Goal: Task Accomplishment & Management: Complete application form

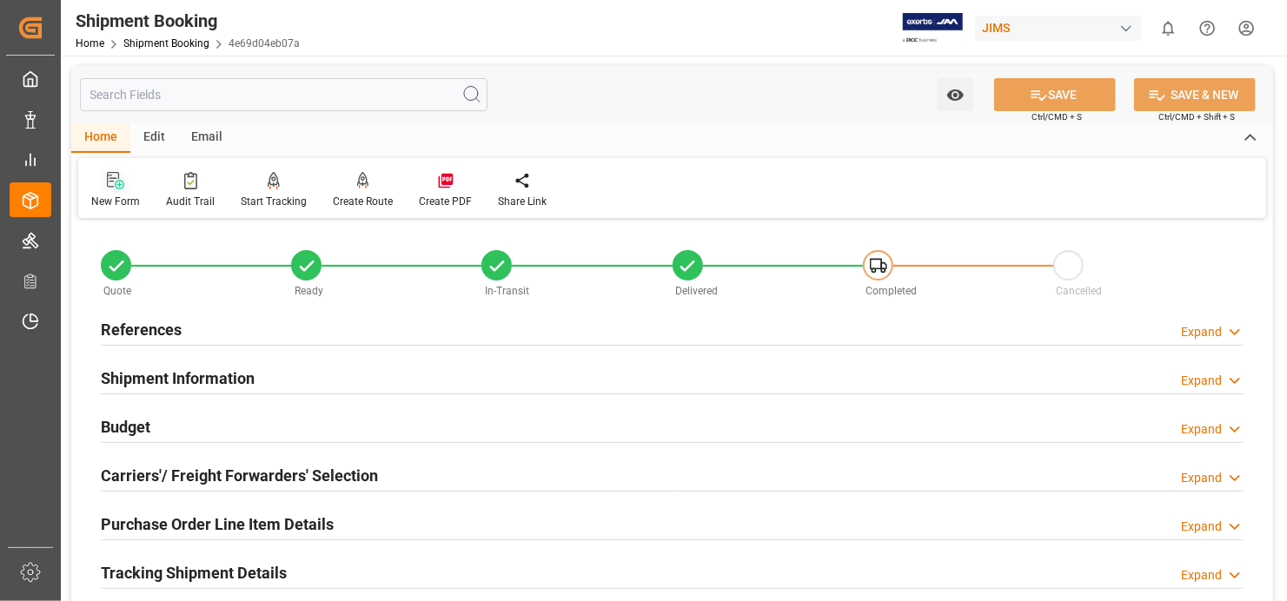
click at [103, 183] on div at bounding box center [115, 180] width 49 height 18
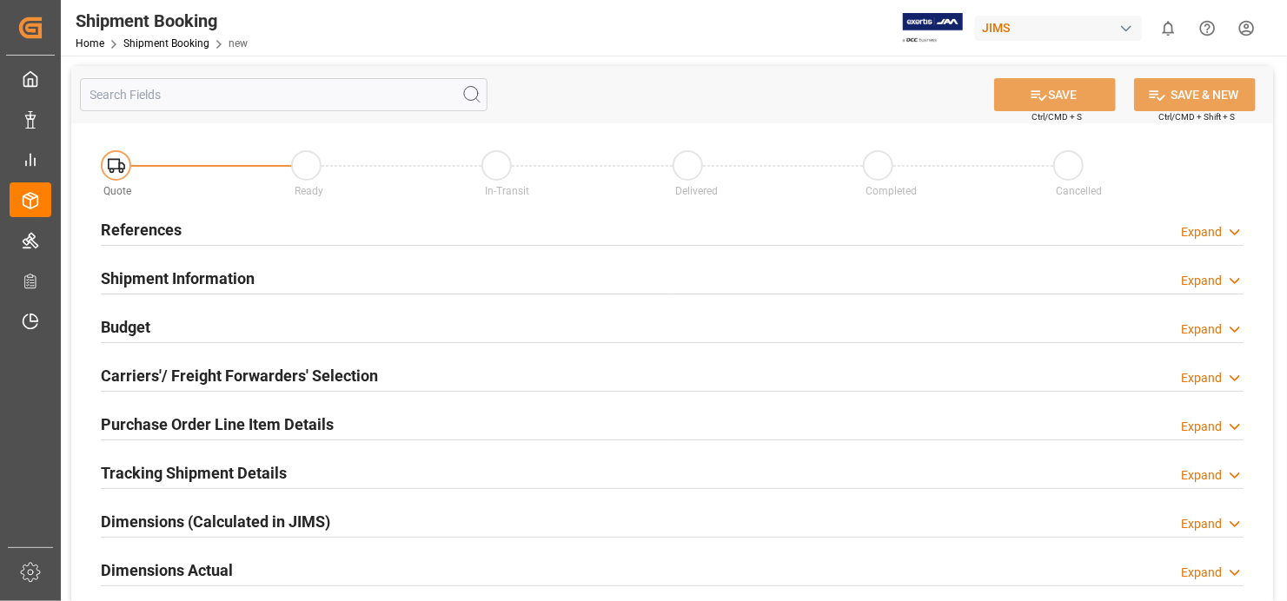
click at [166, 233] on h2 "References" at bounding box center [141, 229] width 81 height 23
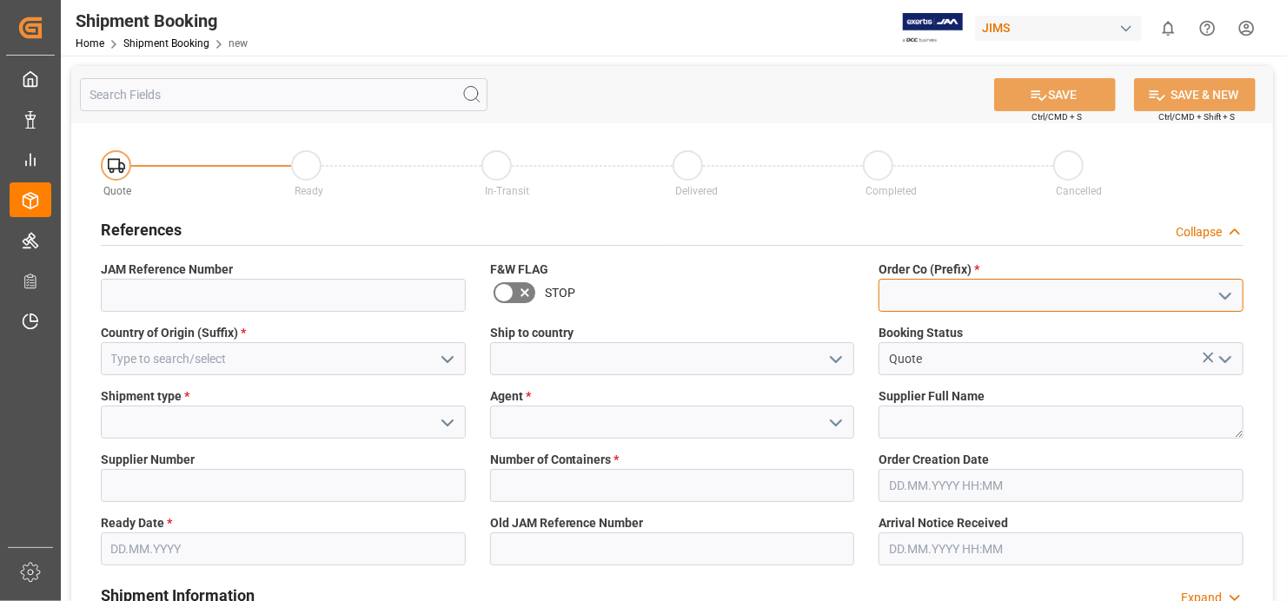
click at [1067, 291] on input at bounding box center [1061, 295] width 365 height 33
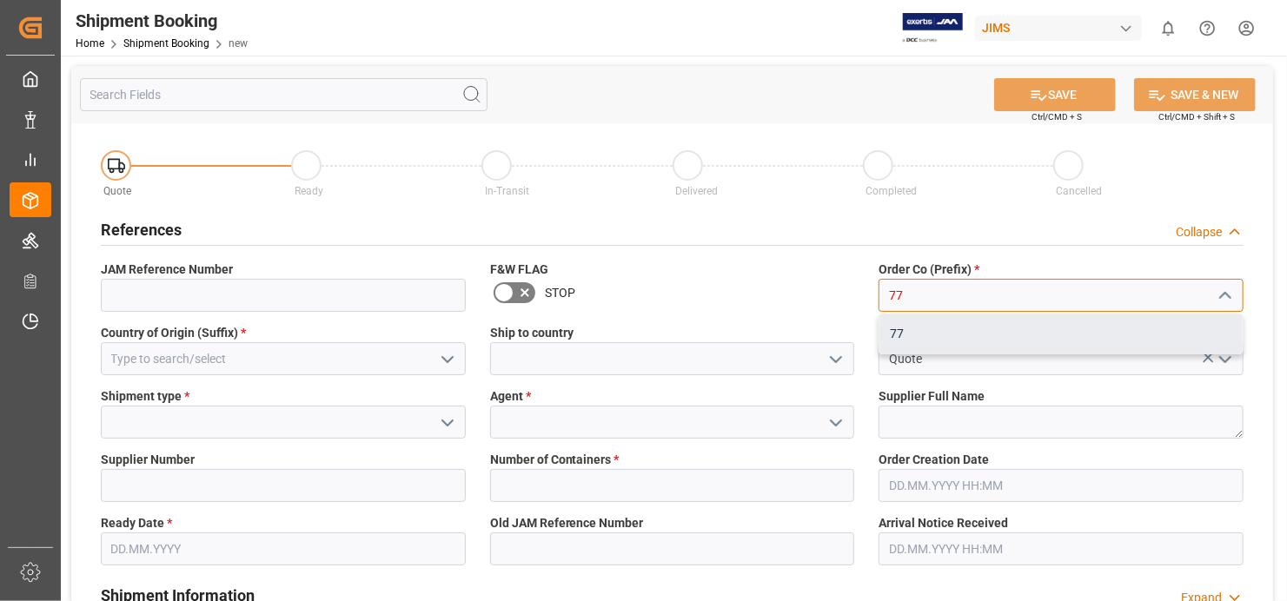
click at [1027, 337] on div "77" at bounding box center [1061, 334] width 363 height 39
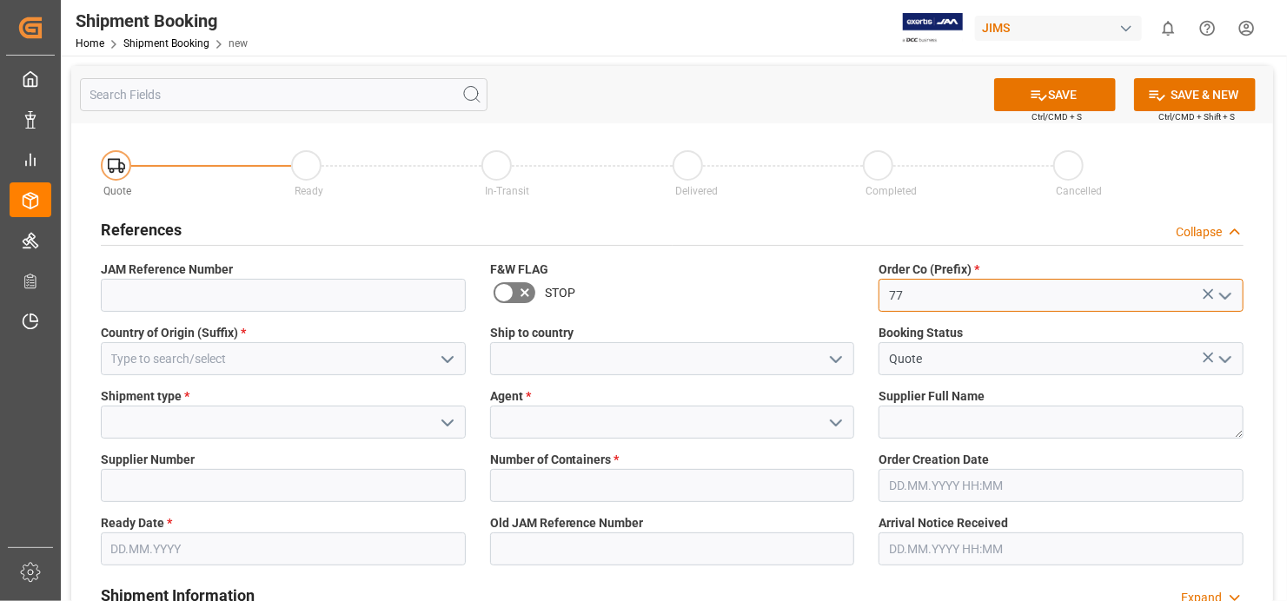
type input "77"
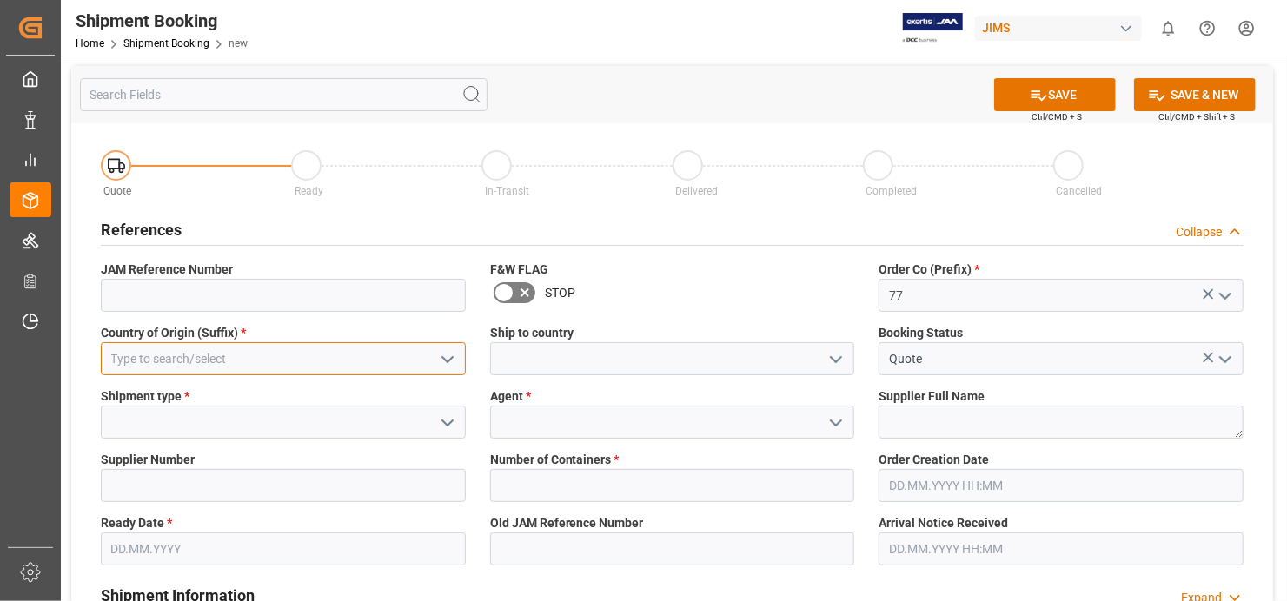
click at [204, 355] on input at bounding box center [283, 358] width 365 height 33
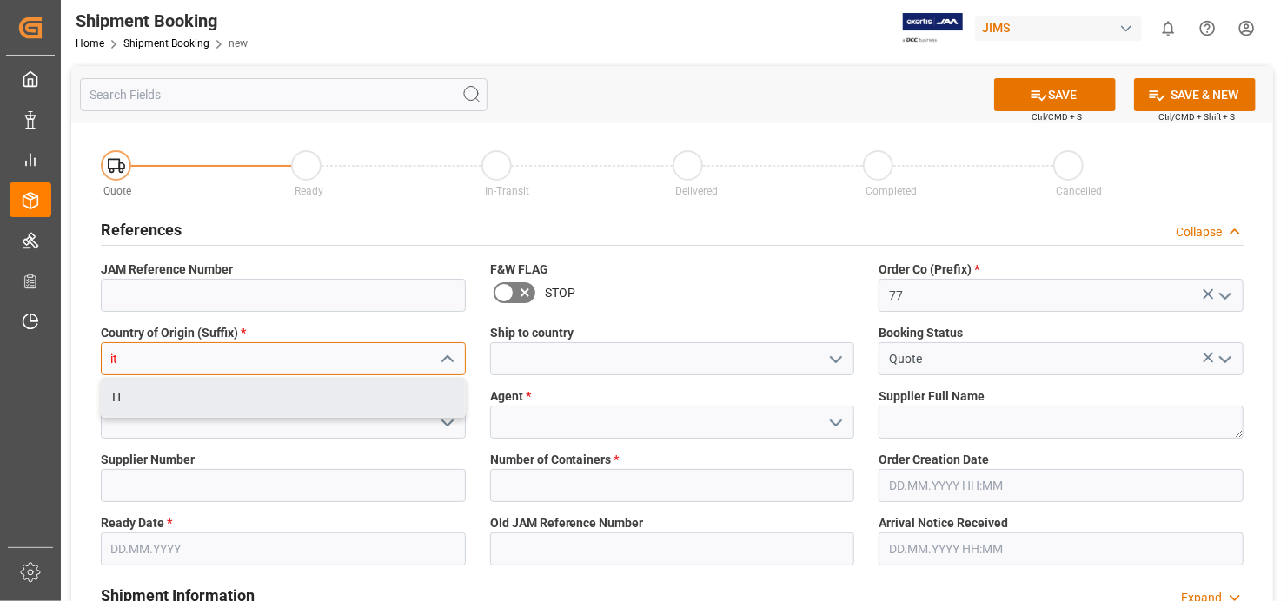
click at [246, 391] on div "IT" at bounding box center [283, 397] width 363 height 39
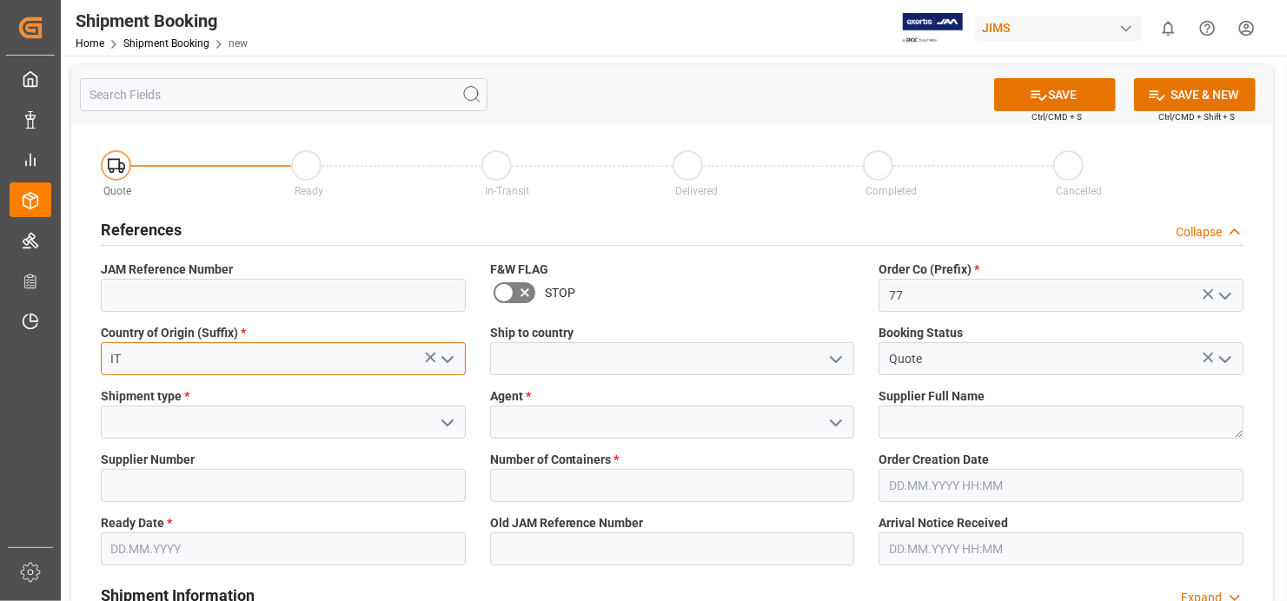
type input "IT"
click at [299, 426] on input at bounding box center [283, 422] width 365 height 33
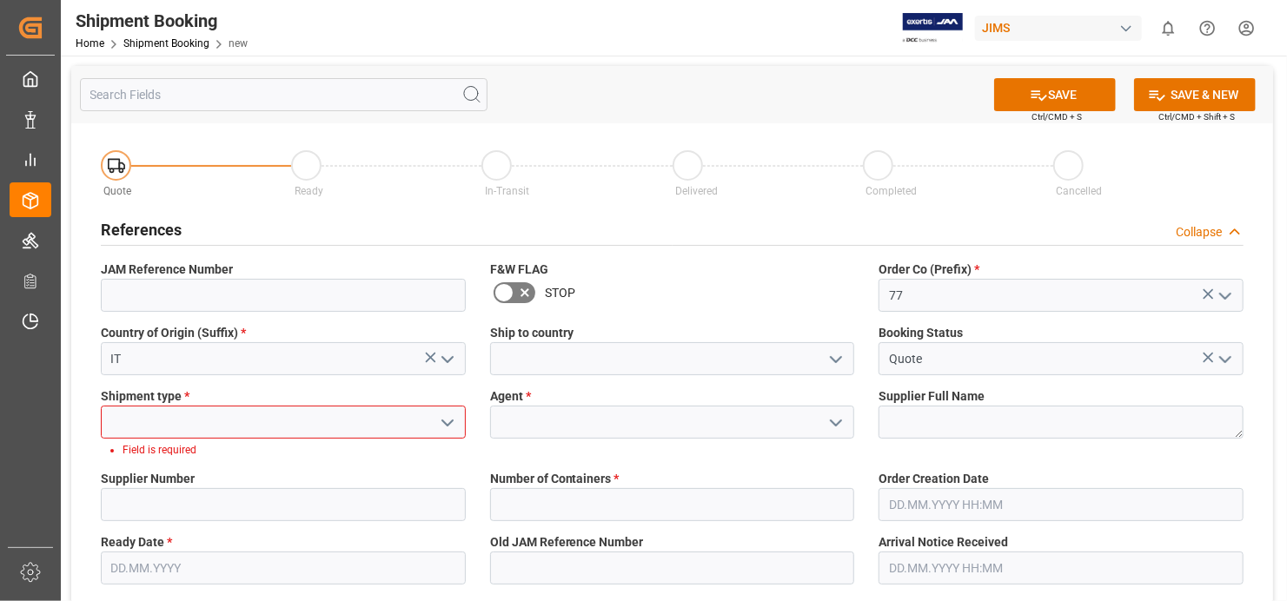
click at [442, 421] on polyline "open menu" at bounding box center [447, 423] width 10 height 5
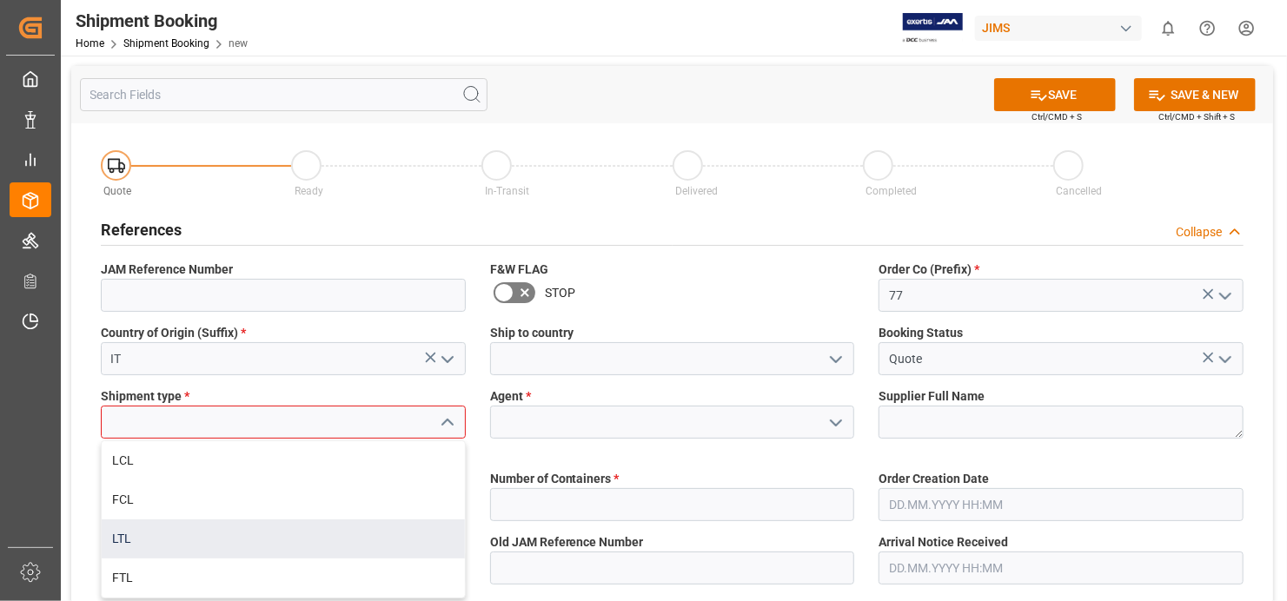
click at [382, 528] on div "LTL" at bounding box center [283, 539] width 363 height 39
type input "LTL"
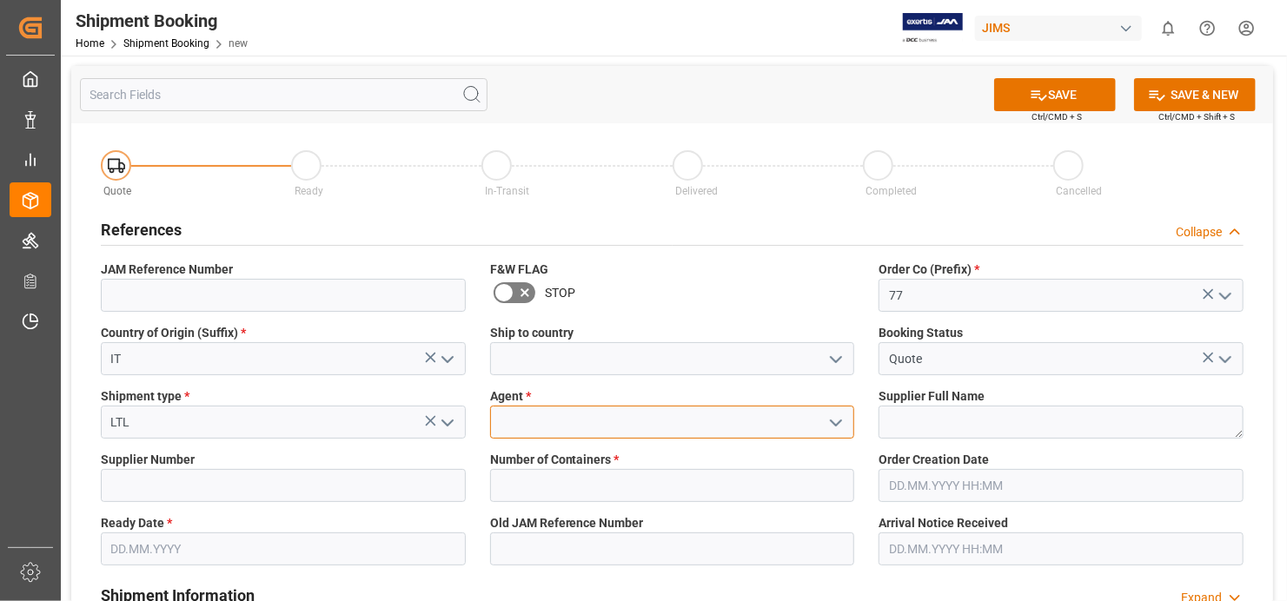
click at [707, 421] on input at bounding box center [672, 422] width 365 height 33
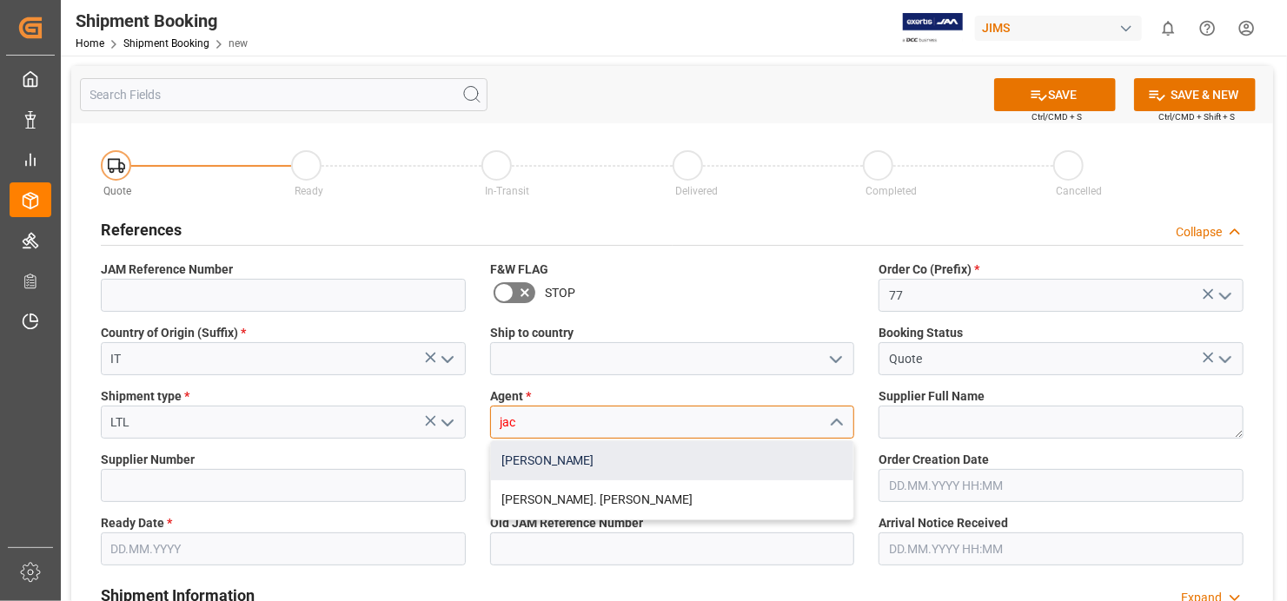
click at [718, 455] on div "[PERSON_NAME]" at bounding box center [672, 461] width 363 height 39
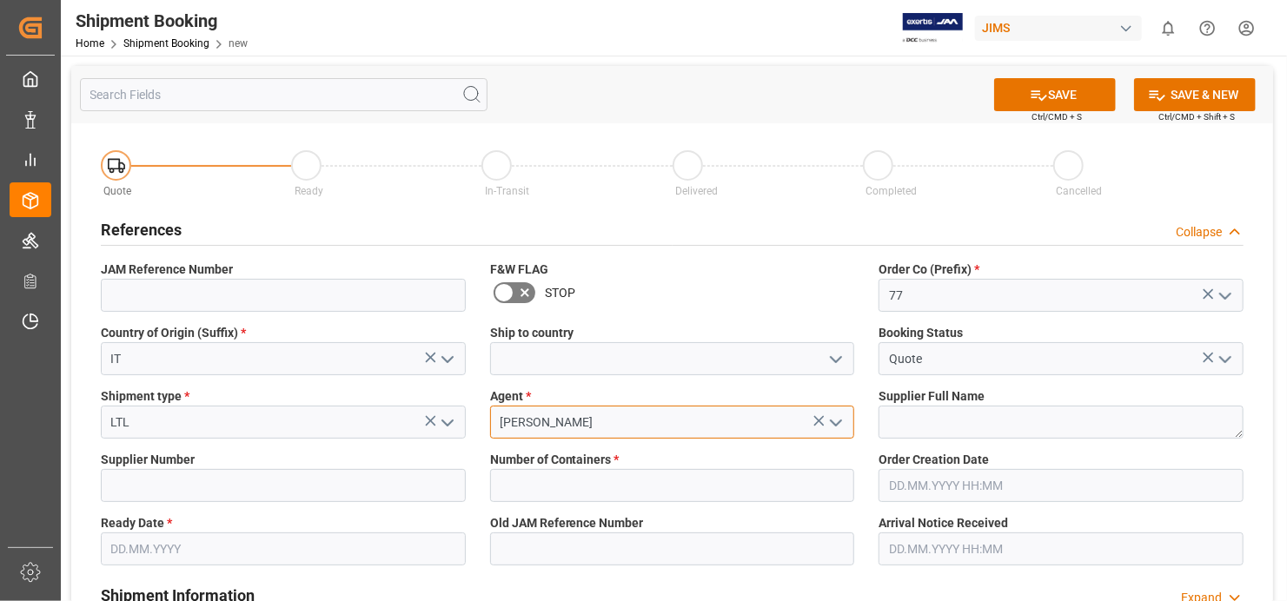
type input "[PERSON_NAME]"
click at [1074, 426] on textarea at bounding box center [1061, 422] width 365 height 33
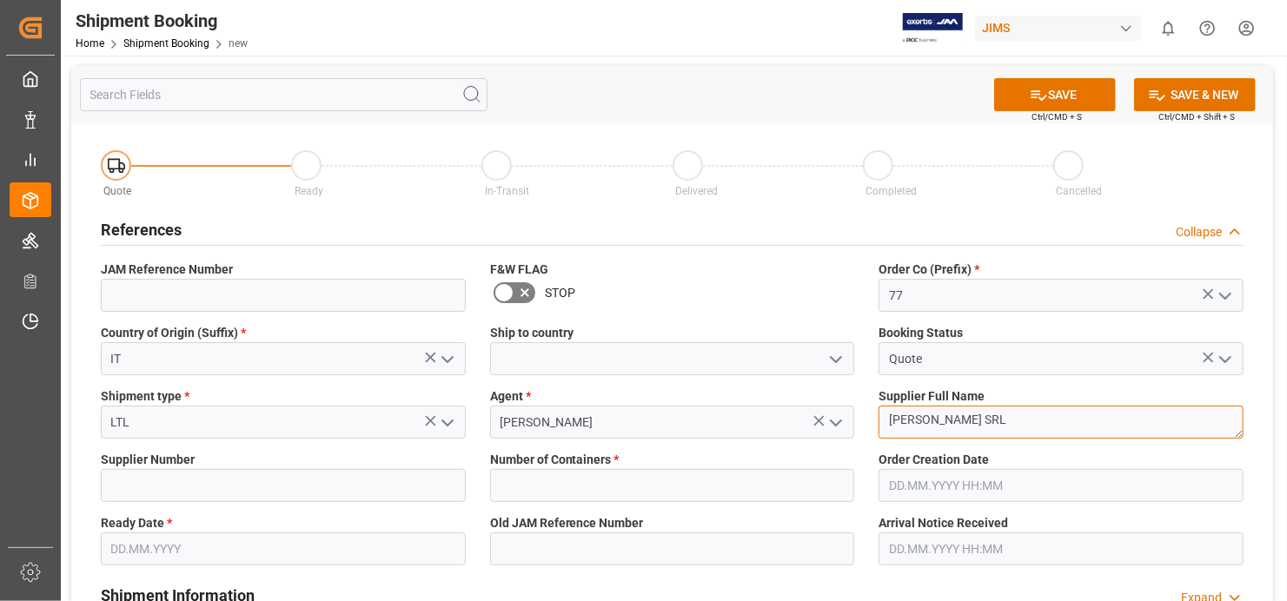
type textarea "[PERSON_NAME] SRL"
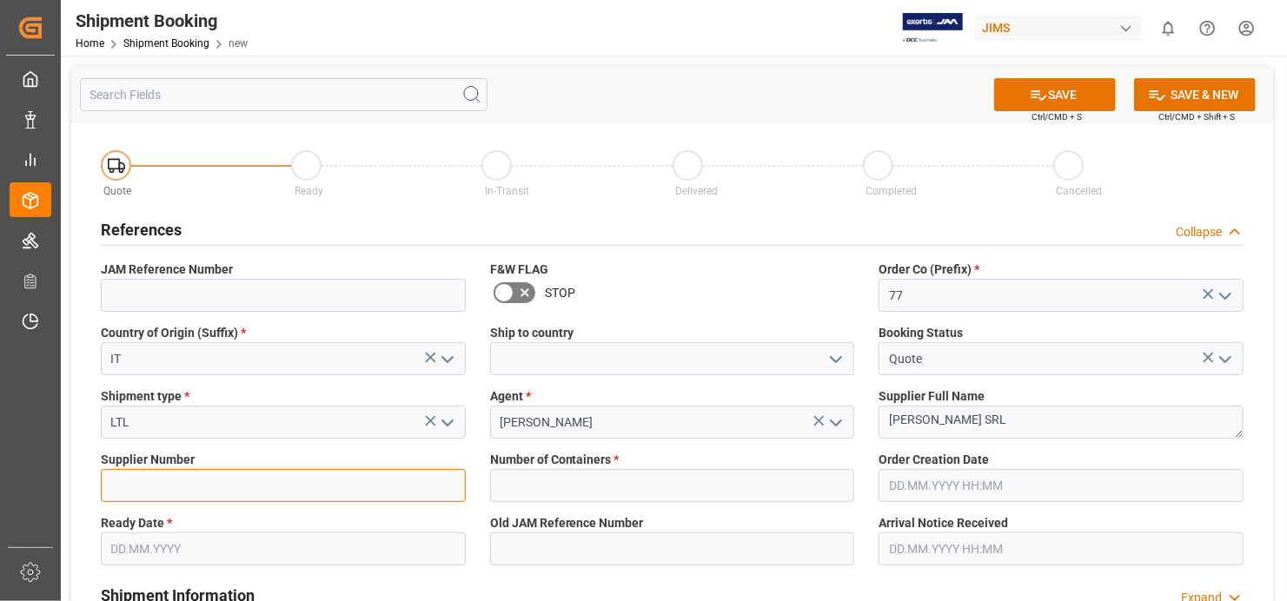
click at [415, 491] on input at bounding box center [283, 485] width 365 height 33
type input "217230"
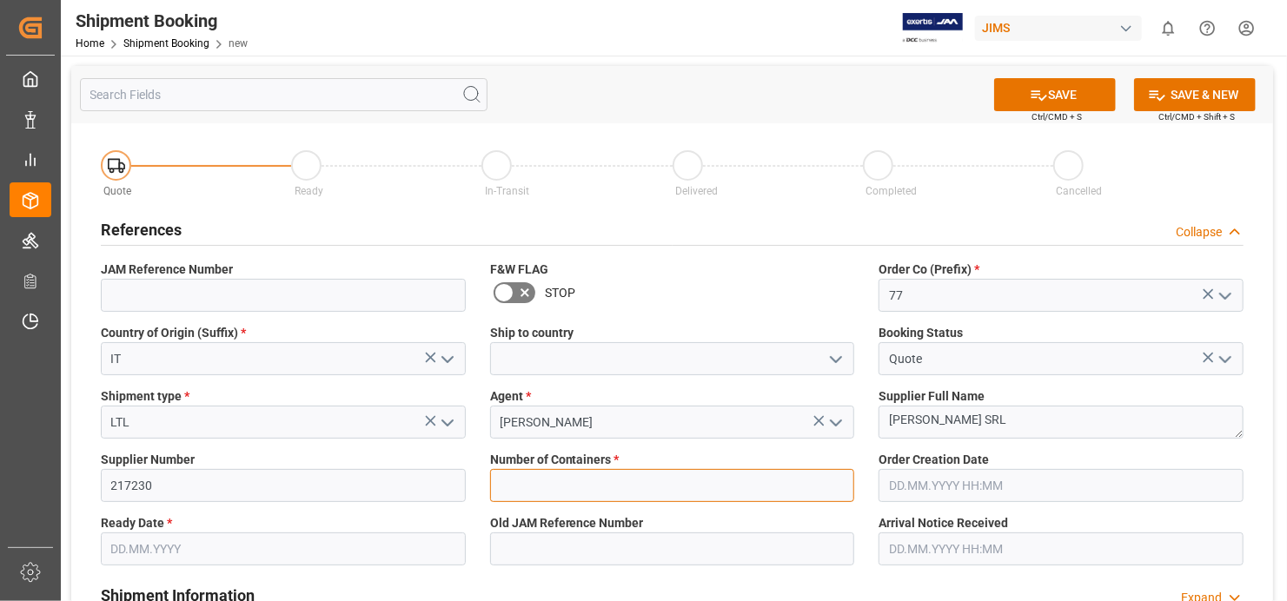
click at [830, 487] on input "text" at bounding box center [672, 485] width 365 height 33
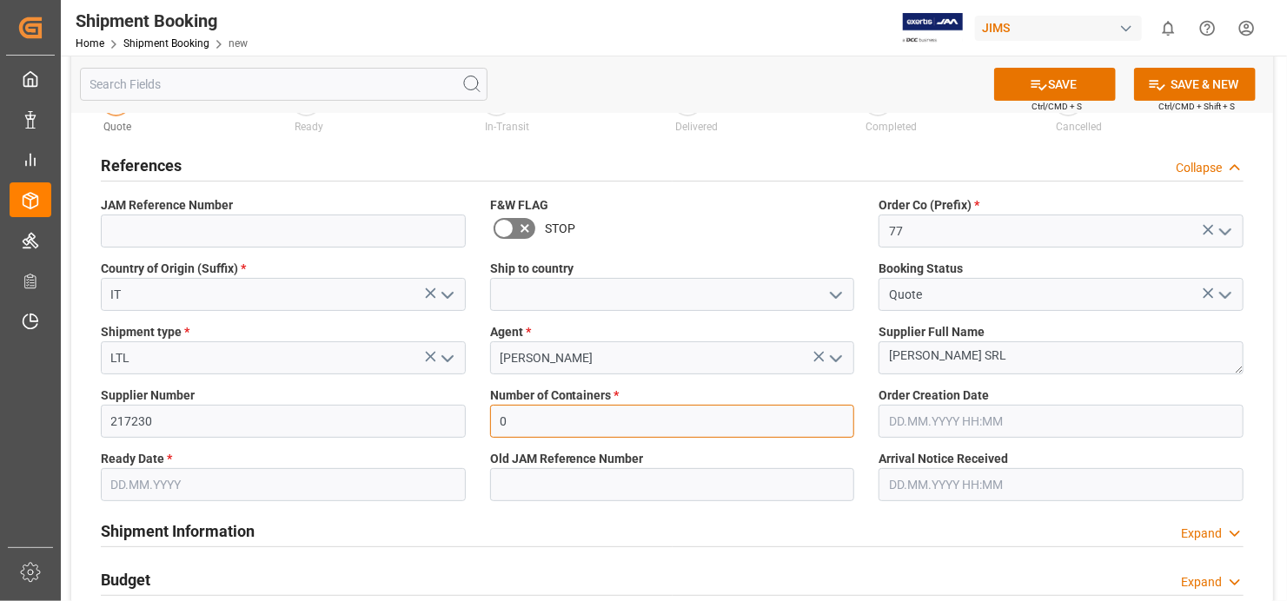
scroll to position [174, 0]
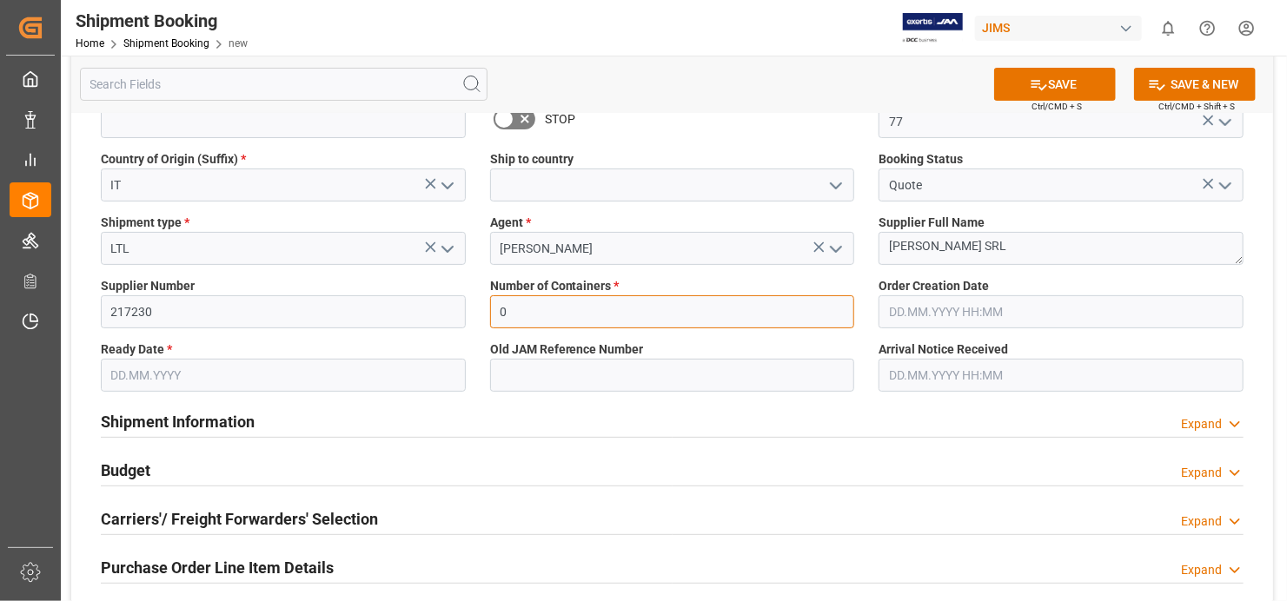
type input "0"
drag, startPoint x: 453, startPoint y: 356, endPoint x: 435, endPoint y: 369, distance: 22.4
click at [453, 357] on label "Ready Date *" at bounding box center [283, 350] width 365 height 18
click at [415, 376] on input "text" at bounding box center [283, 375] width 365 height 33
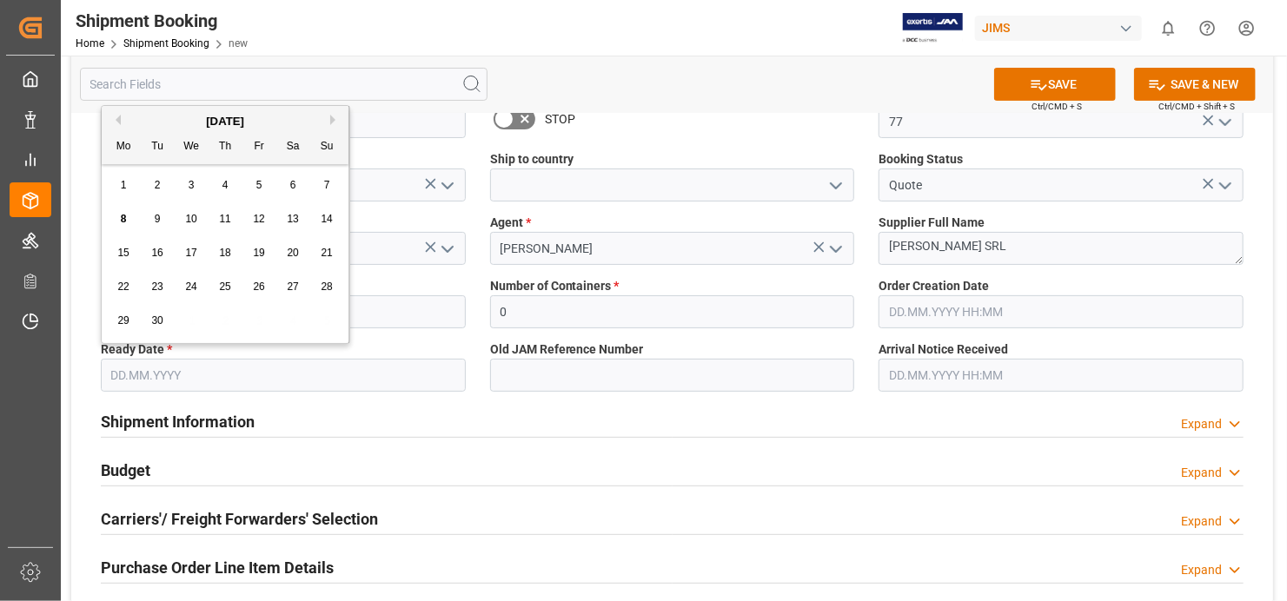
click at [127, 220] on div "8" at bounding box center [124, 219] width 22 height 21
type input "[DATE]"
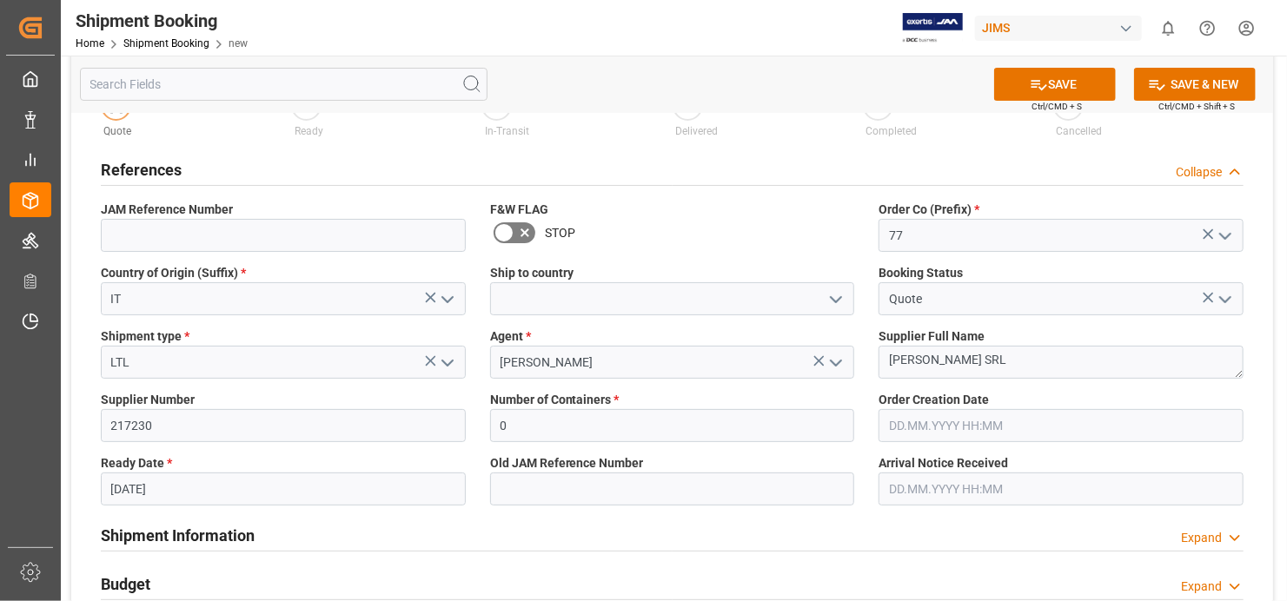
scroll to position [0, 0]
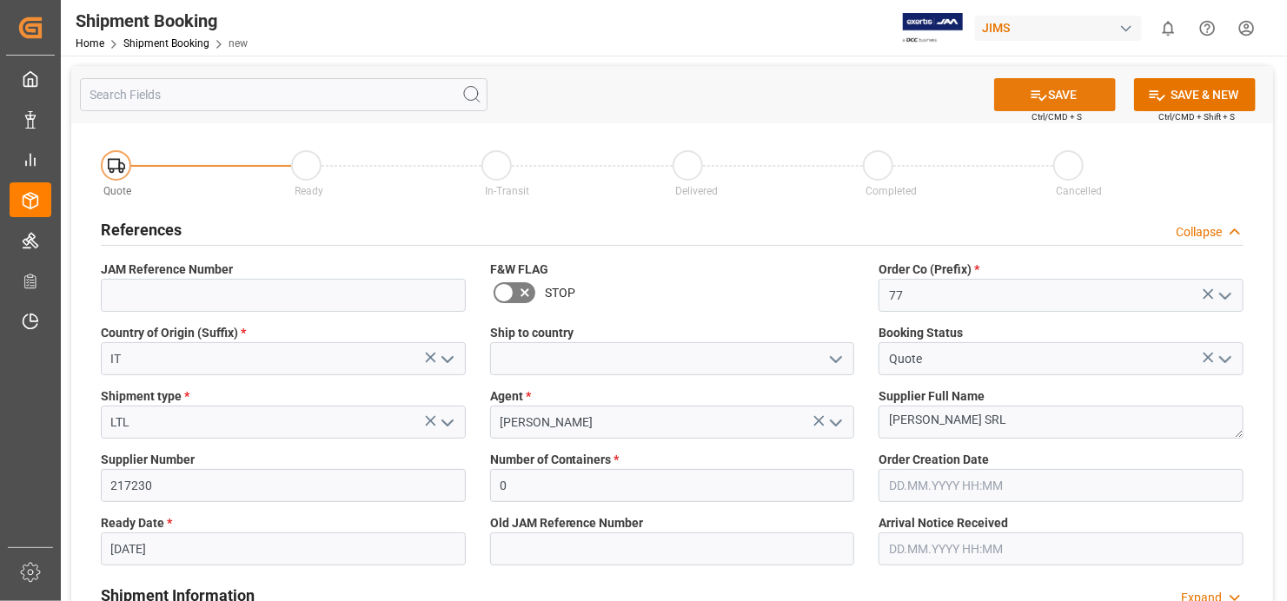
click at [1053, 86] on button "SAVE" at bounding box center [1055, 94] width 122 height 33
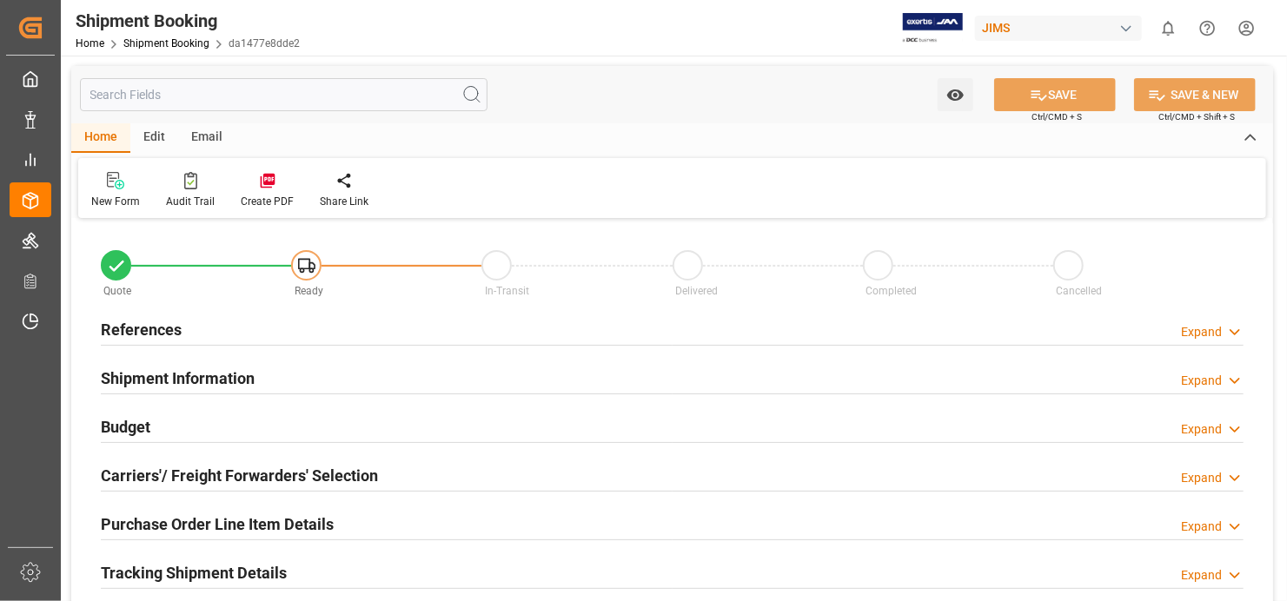
type input "0"
type input "[DATE]"
click at [151, 322] on h2 "References" at bounding box center [141, 329] width 81 height 23
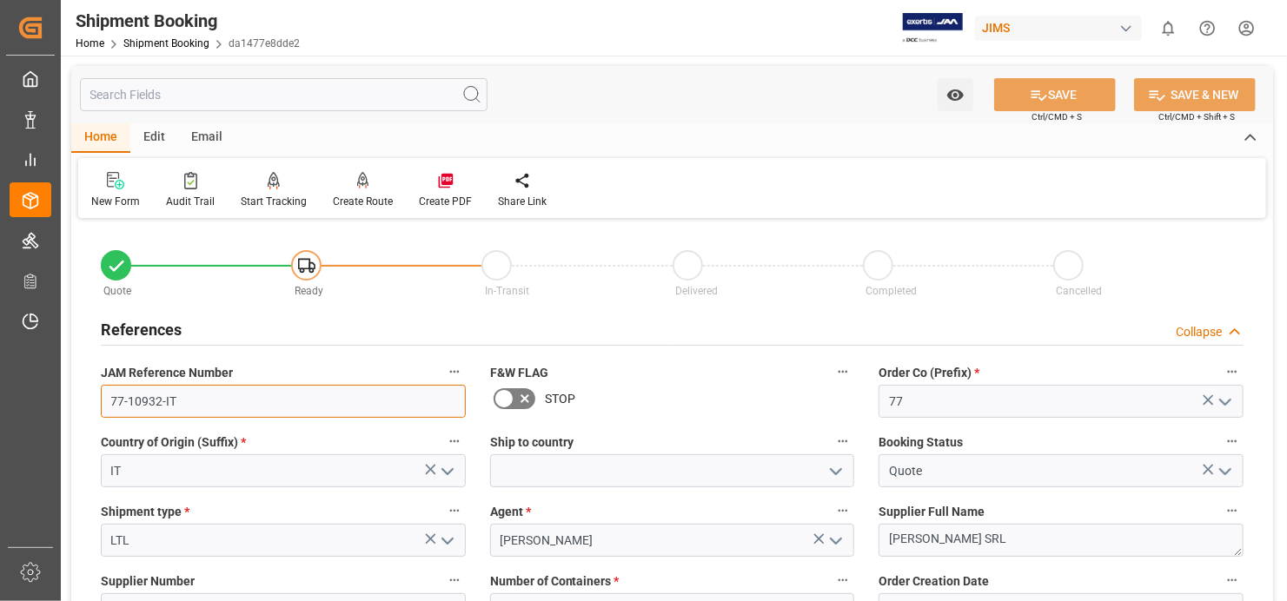
click at [167, 400] on input "77-10932-IT" at bounding box center [283, 401] width 365 height 33
drag, startPoint x: 176, startPoint y: 409, endPoint x: 100, endPoint y: 402, distance: 75.9
click at [100, 402] on div "JAM Reference Number 77-10932-IT" at bounding box center [283, 390] width 389 height 70
